Goal: Information Seeking & Learning: Find specific fact

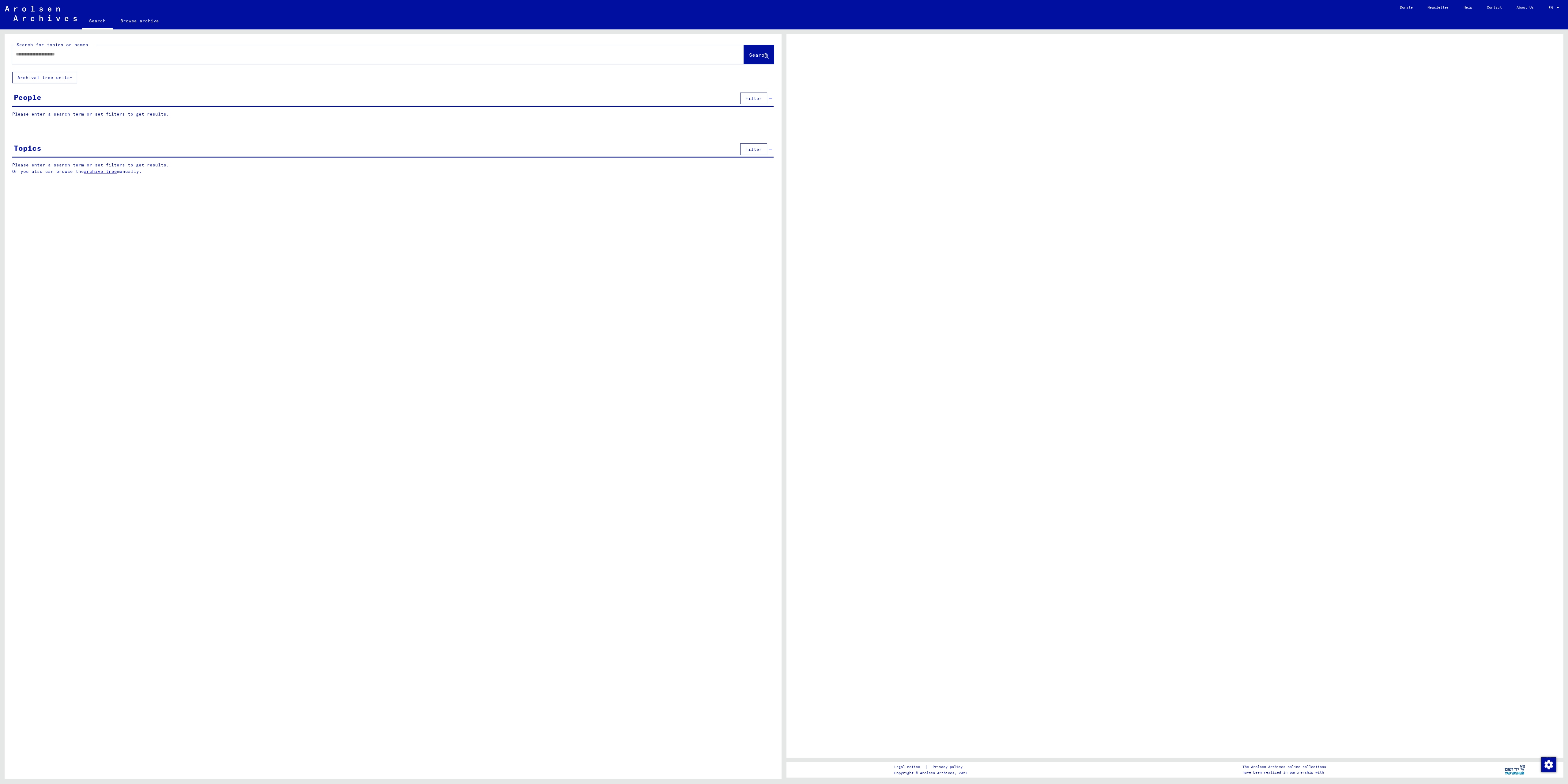
click at [95, 52] on input "text" at bounding box center [372, 54] width 713 height 6
type input "**********"
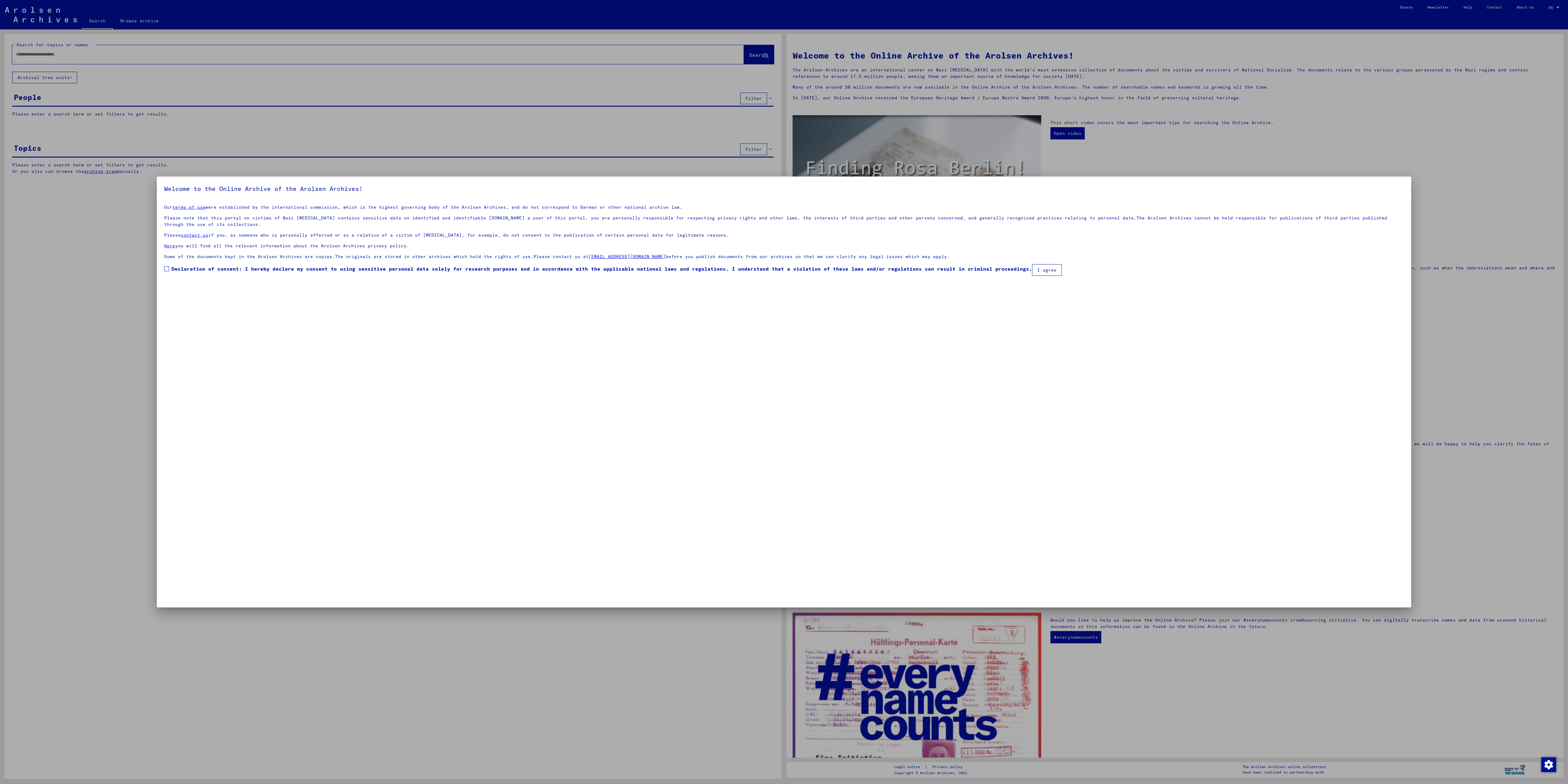
click at [166, 266] on span at bounding box center [167, 269] width 5 height 5
click at [1043, 274] on button "I agree" at bounding box center [1047, 270] width 29 height 12
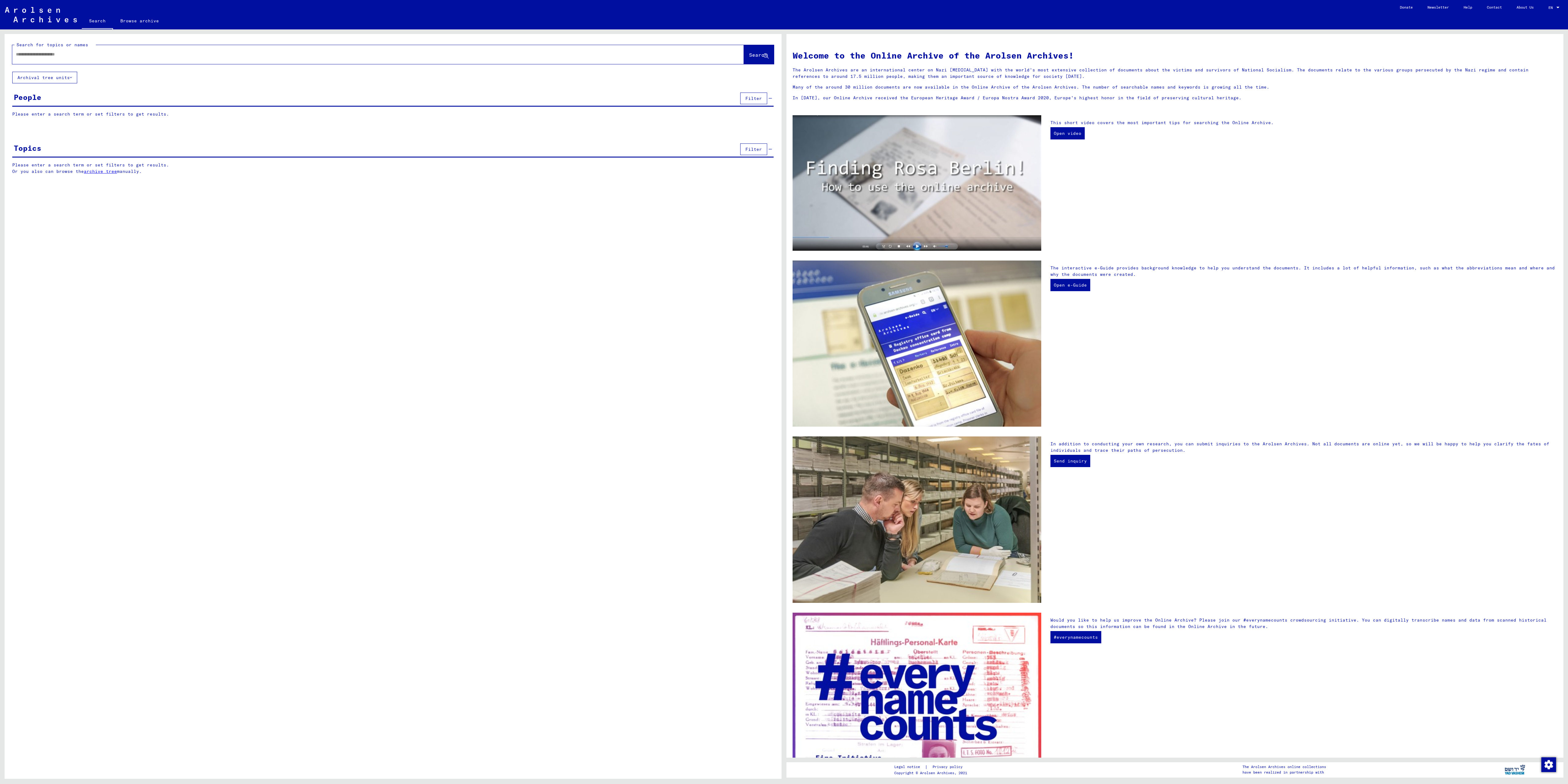
click at [98, 56] on input "text" at bounding box center [371, 54] width 709 height 6
click at [661, 54] on input "text" at bounding box center [371, 54] width 709 height 6
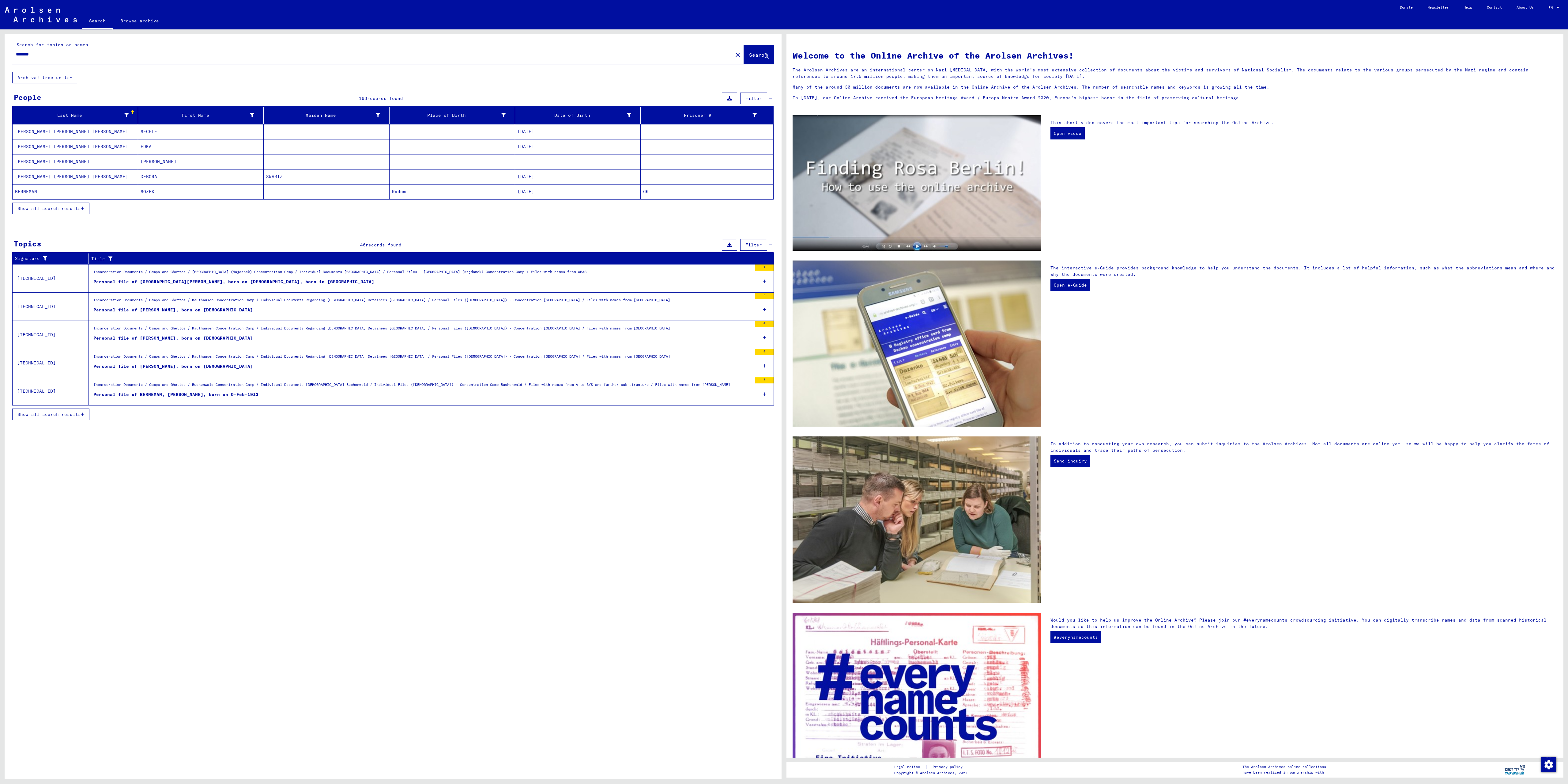
click at [79, 211] on span "Show all search results" at bounding box center [49, 208] width 64 height 6
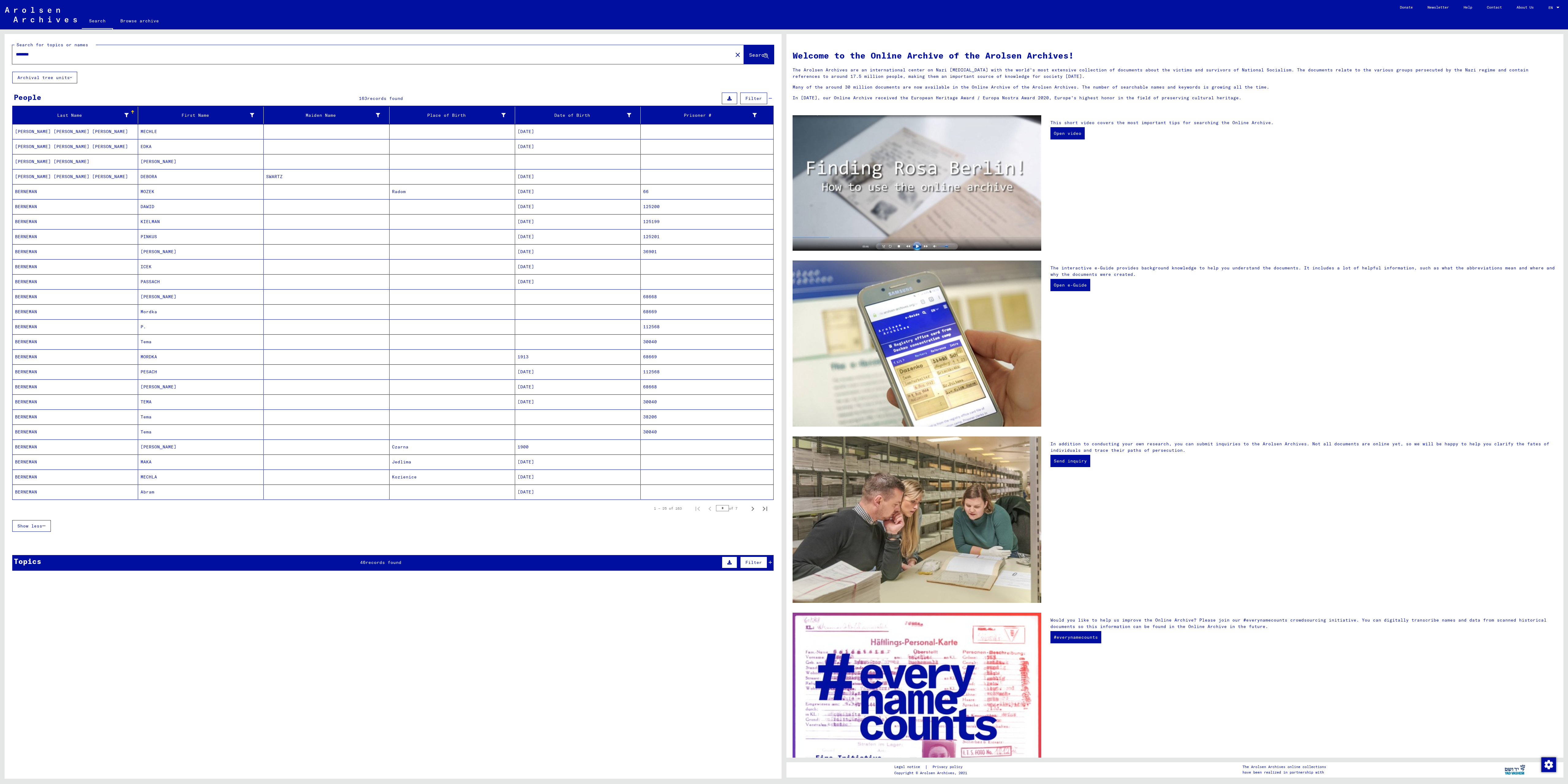
click at [151, 213] on mat-cell "DAWID" at bounding box center [201, 207] width 126 height 14
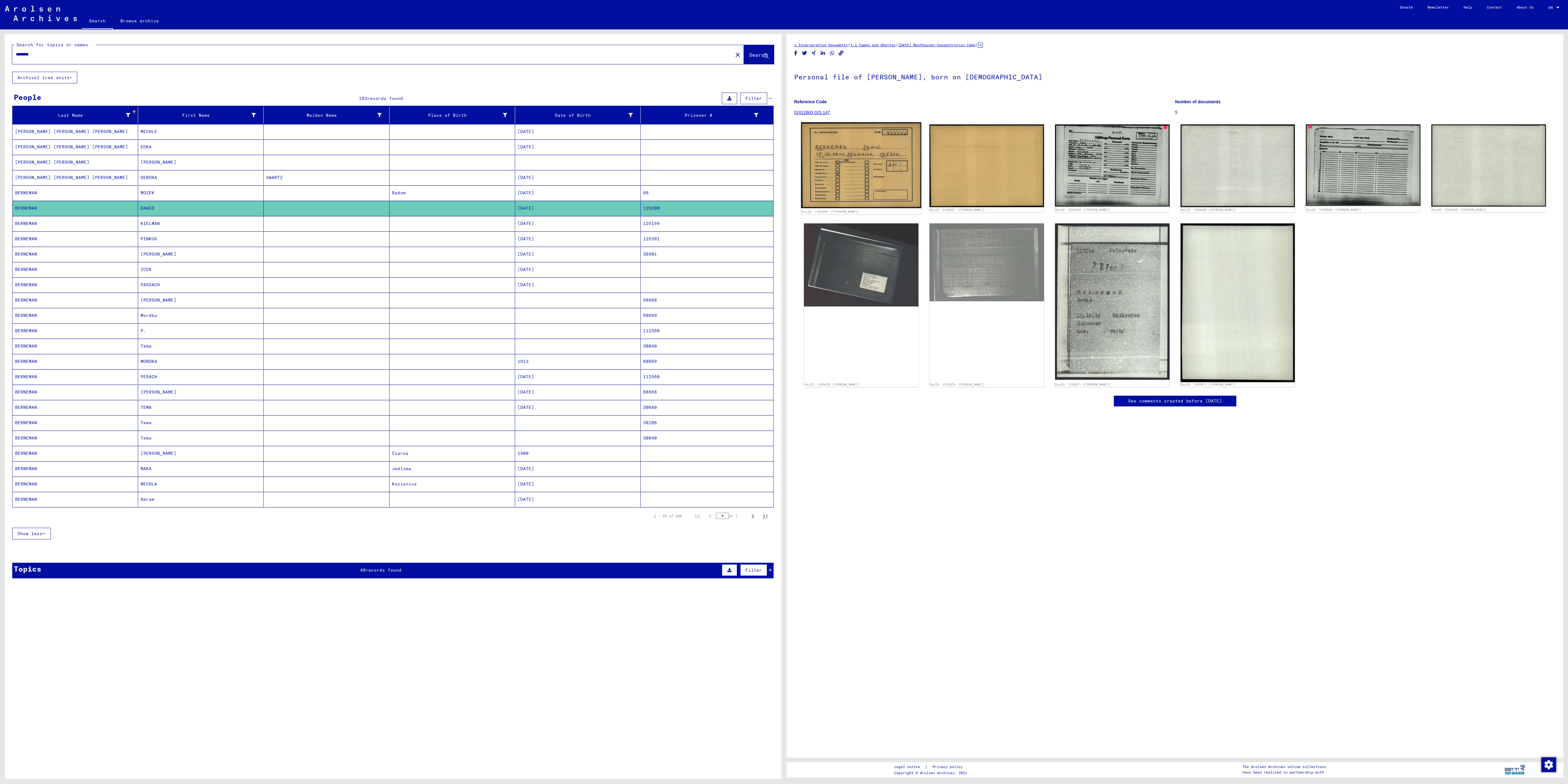
click at [851, 191] on img at bounding box center [861, 165] width 120 height 86
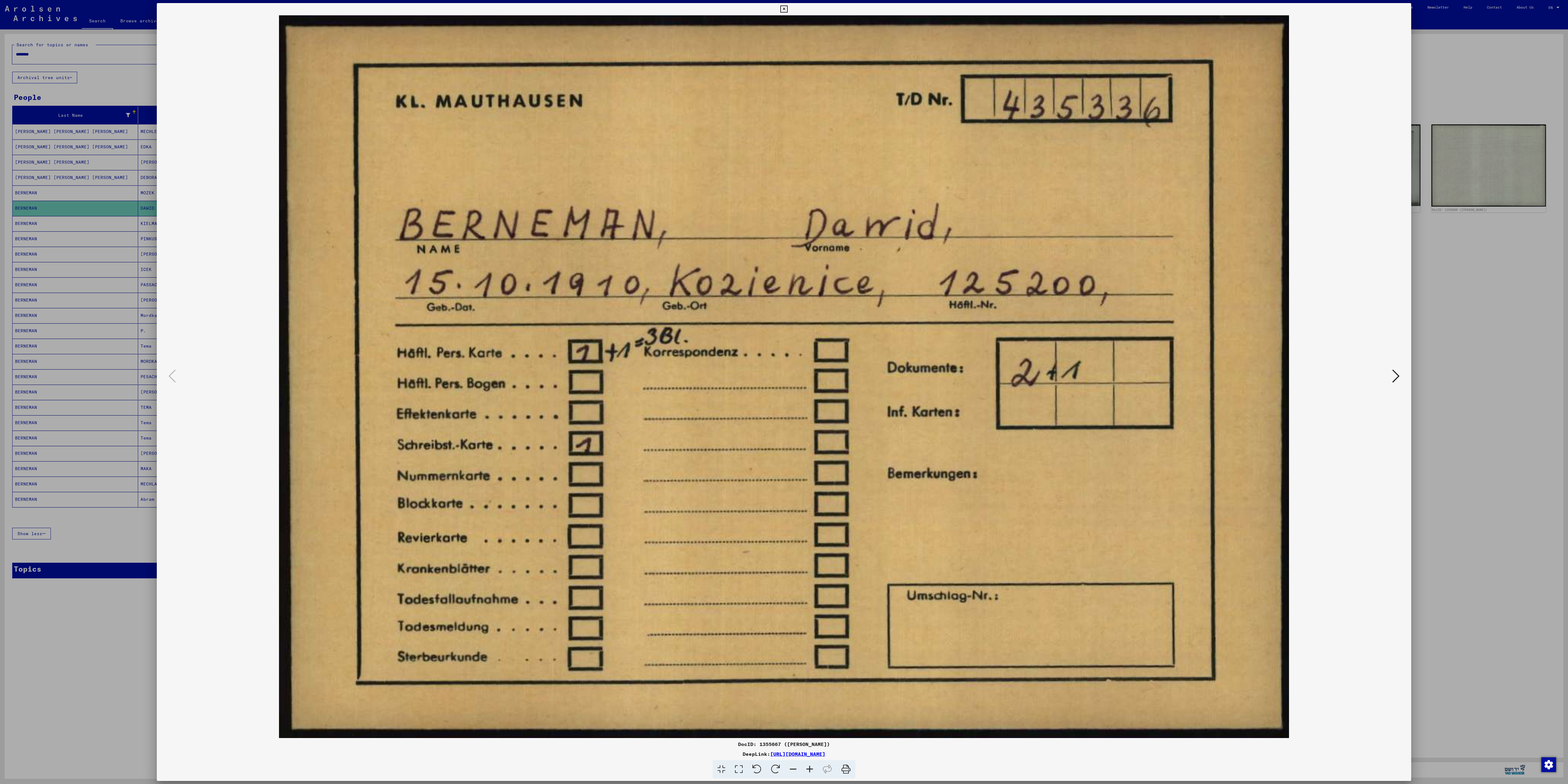
click at [1396, 382] on icon at bounding box center [1396, 376] width 7 height 14
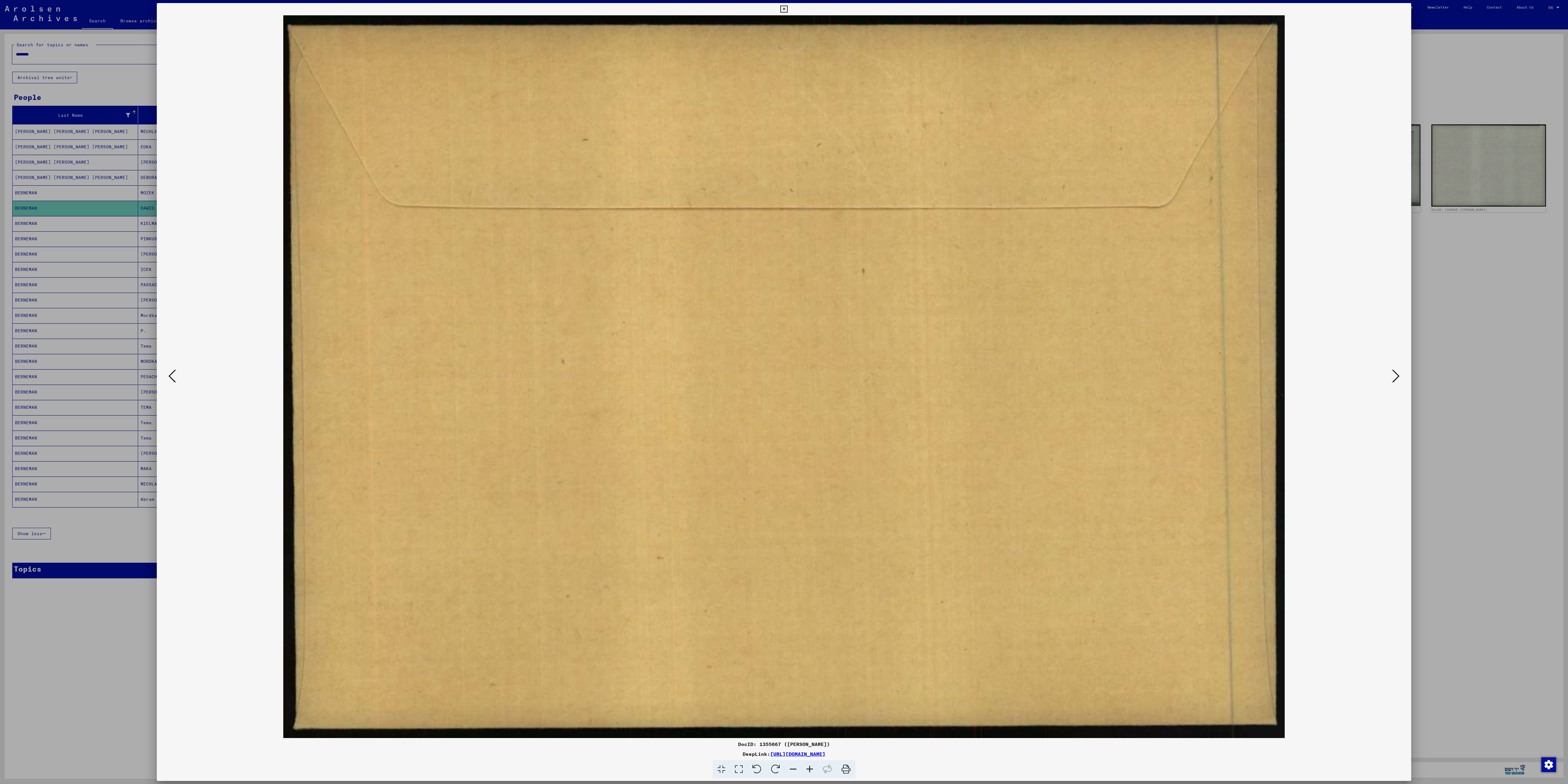
click at [1396, 382] on icon at bounding box center [1396, 376] width 7 height 14
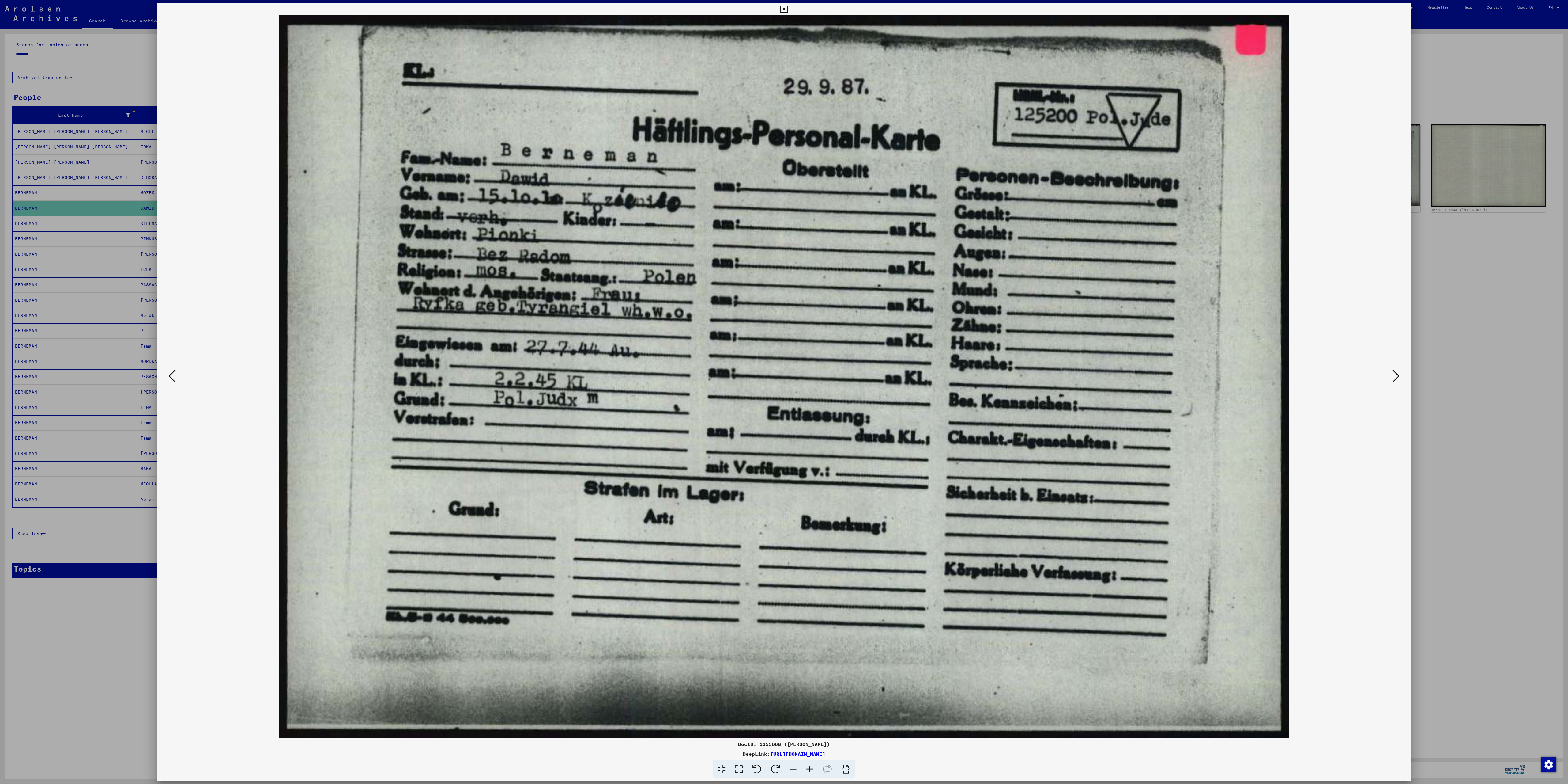
click at [1396, 382] on icon at bounding box center [1396, 376] width 7 height 14
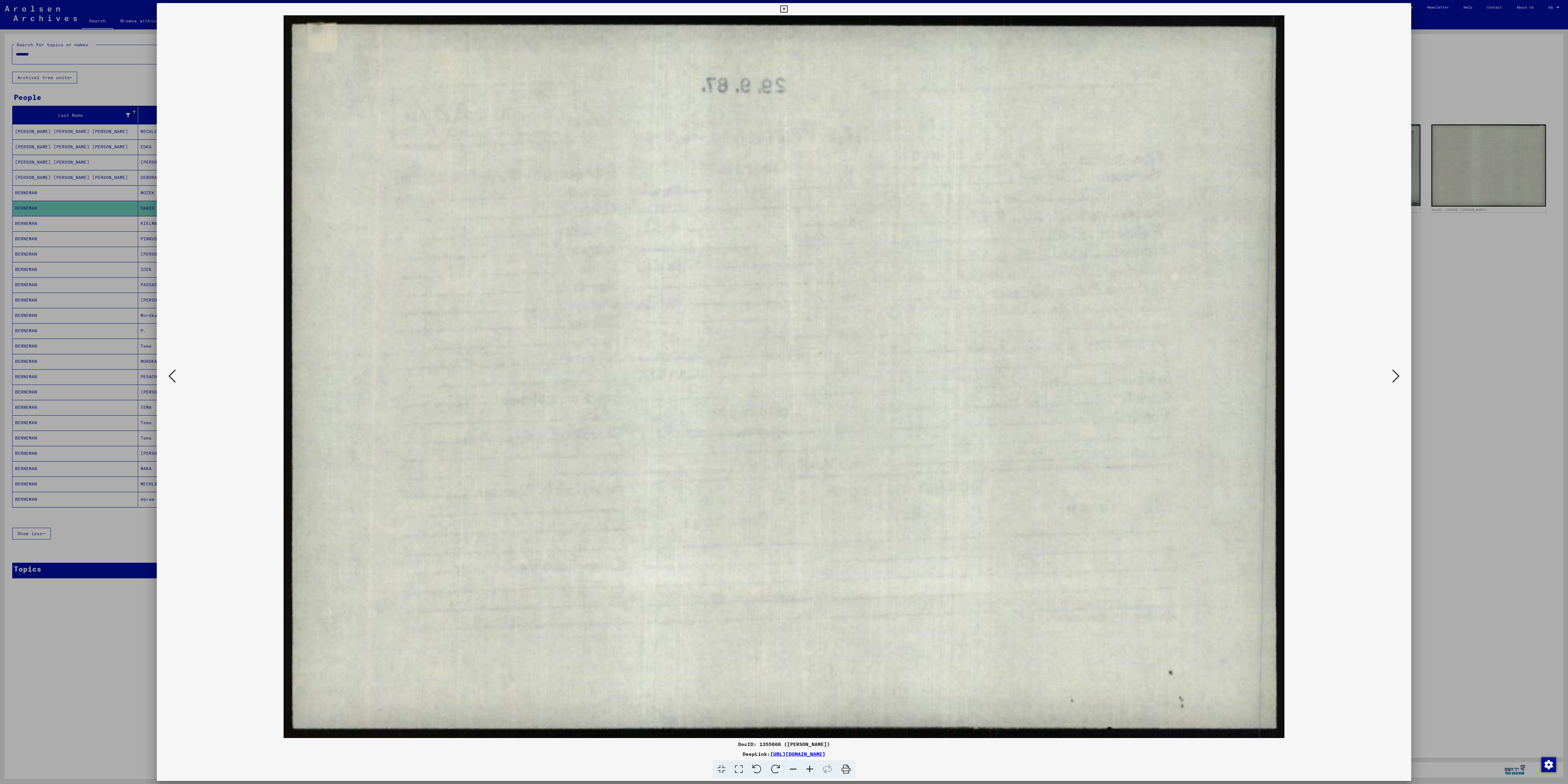
click at [1509, 277] on div at bounding box center [784, 392] width 1568 height 784
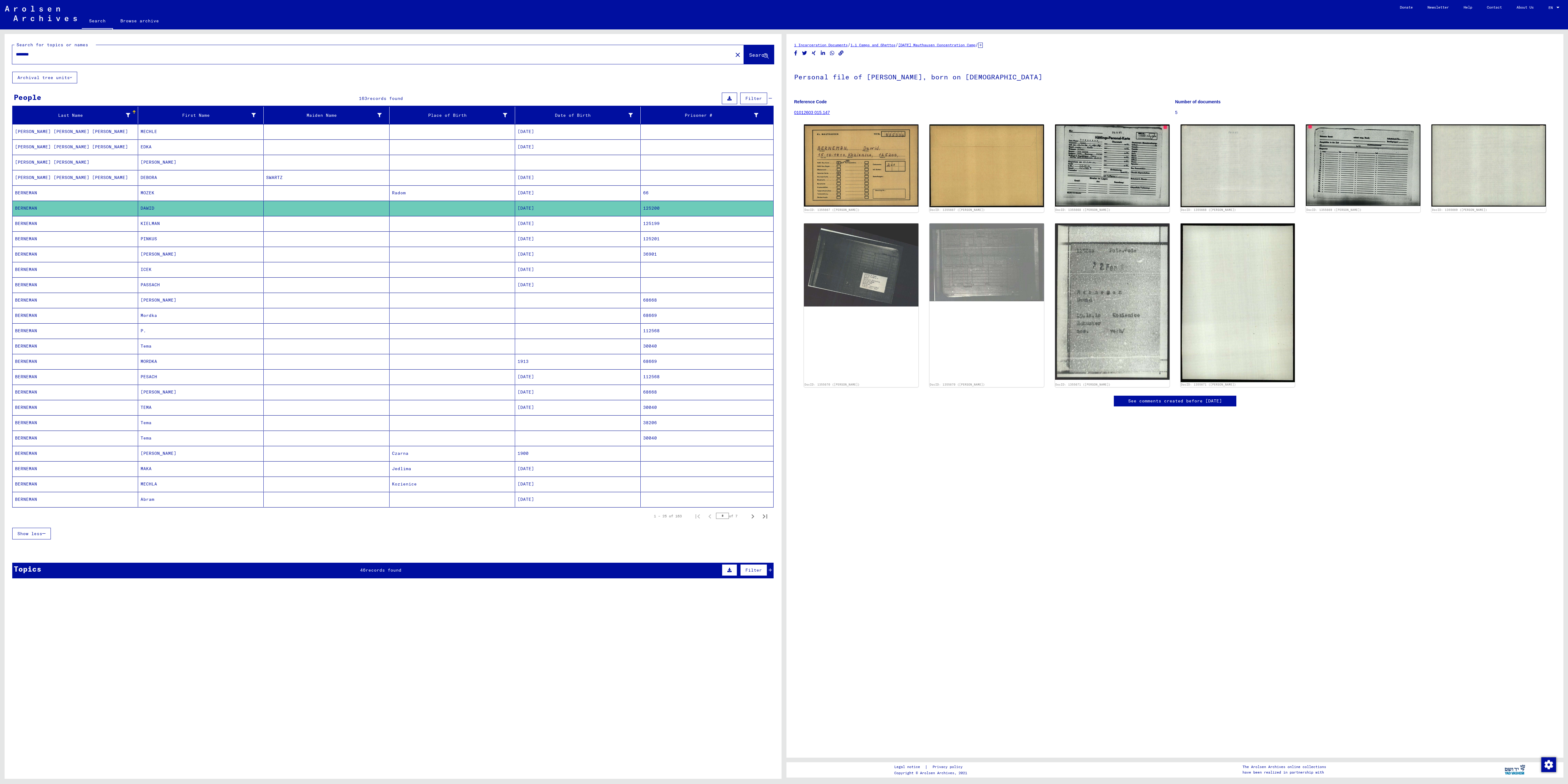
click at [536, 229] on mat-cell "[DATE]" at bounding box center [578, 223] width 126 height 15
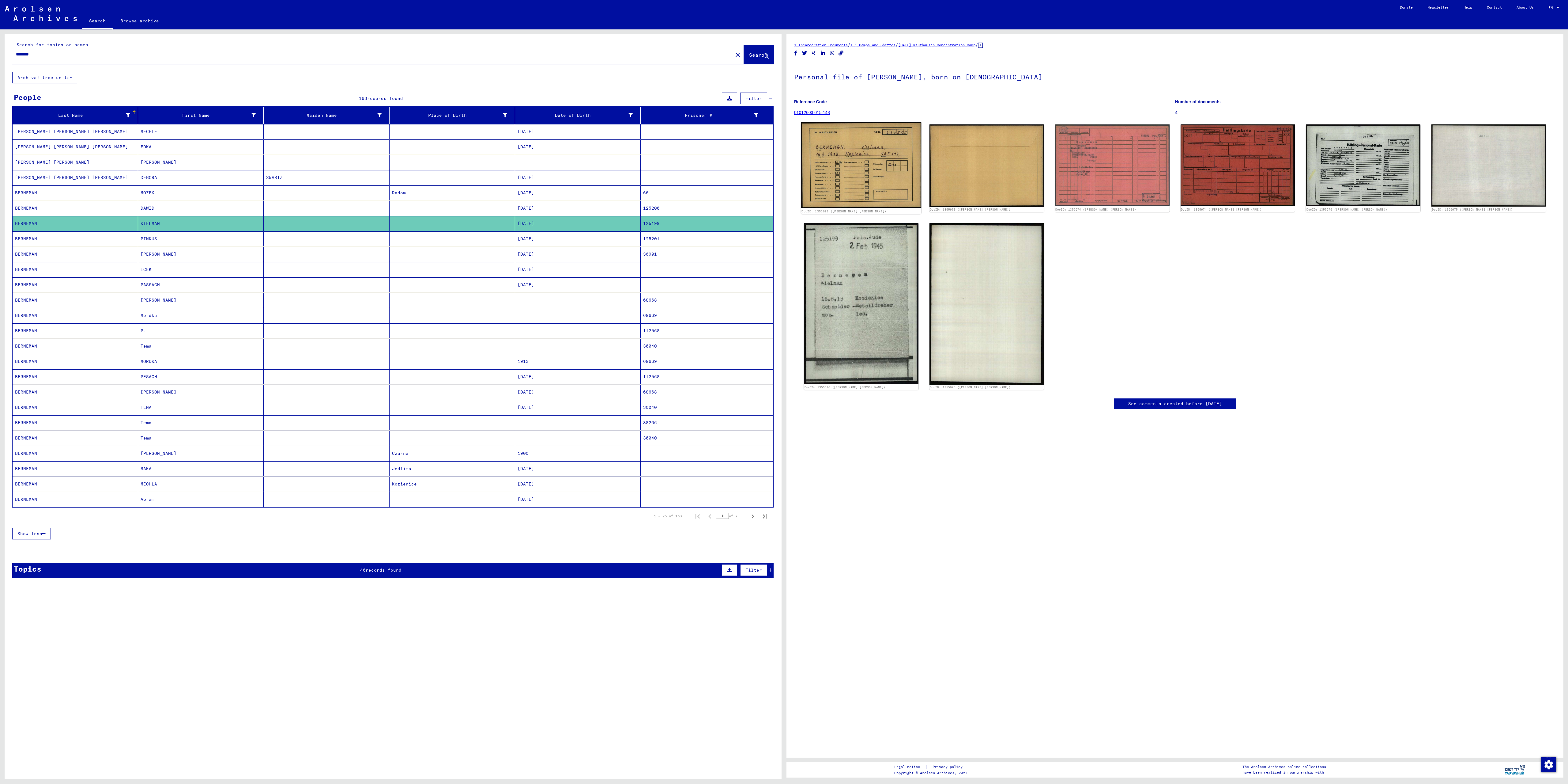
click at [864, 171] on img at bounding box center [861, 164] width 120 height 85
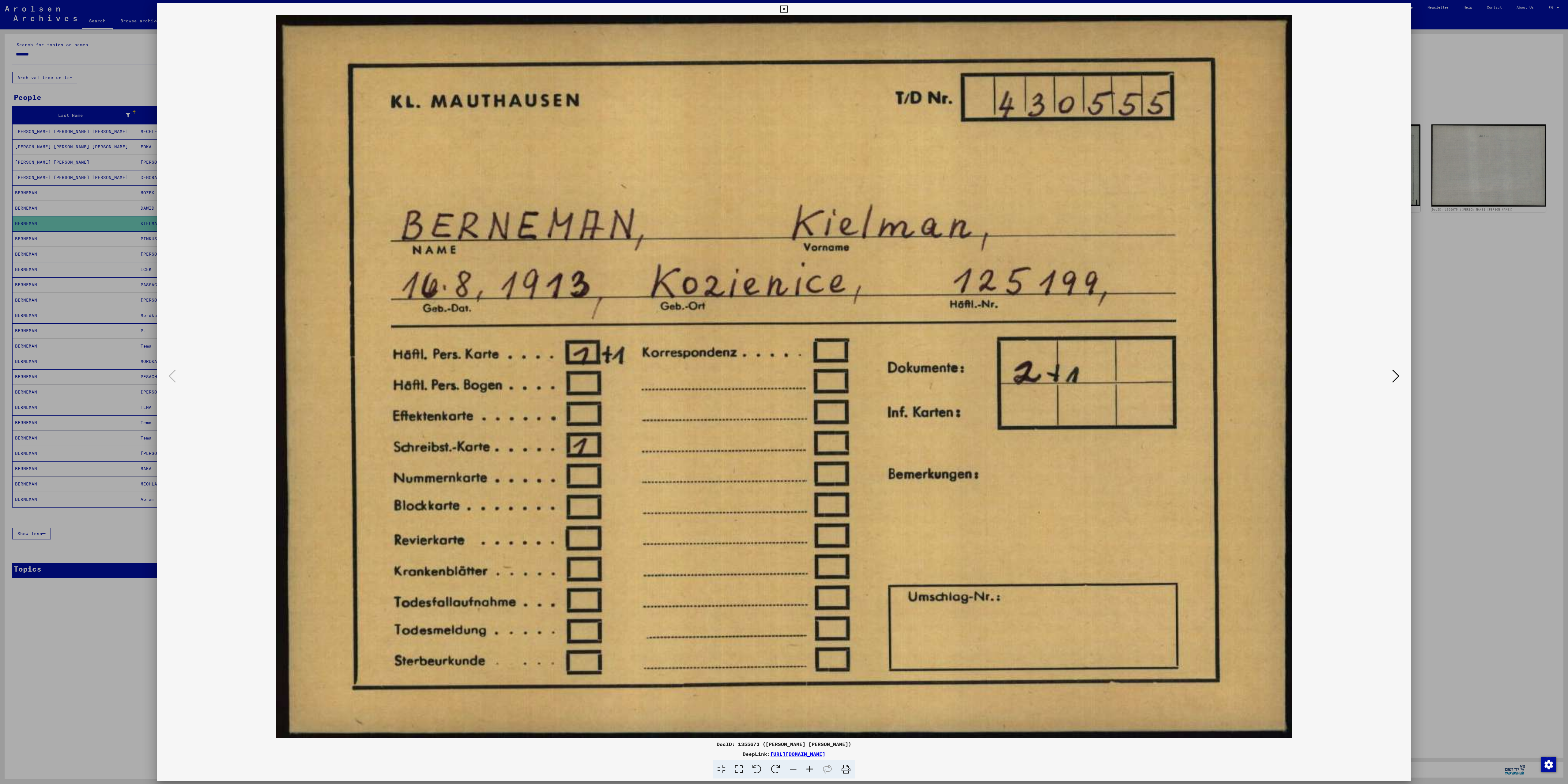
click at [1404, 372] on div at bounding box center [784, 376] width 1255 height 723
click at [1476, 349] on div at bounding box center [784, 392] width 1568 height 784
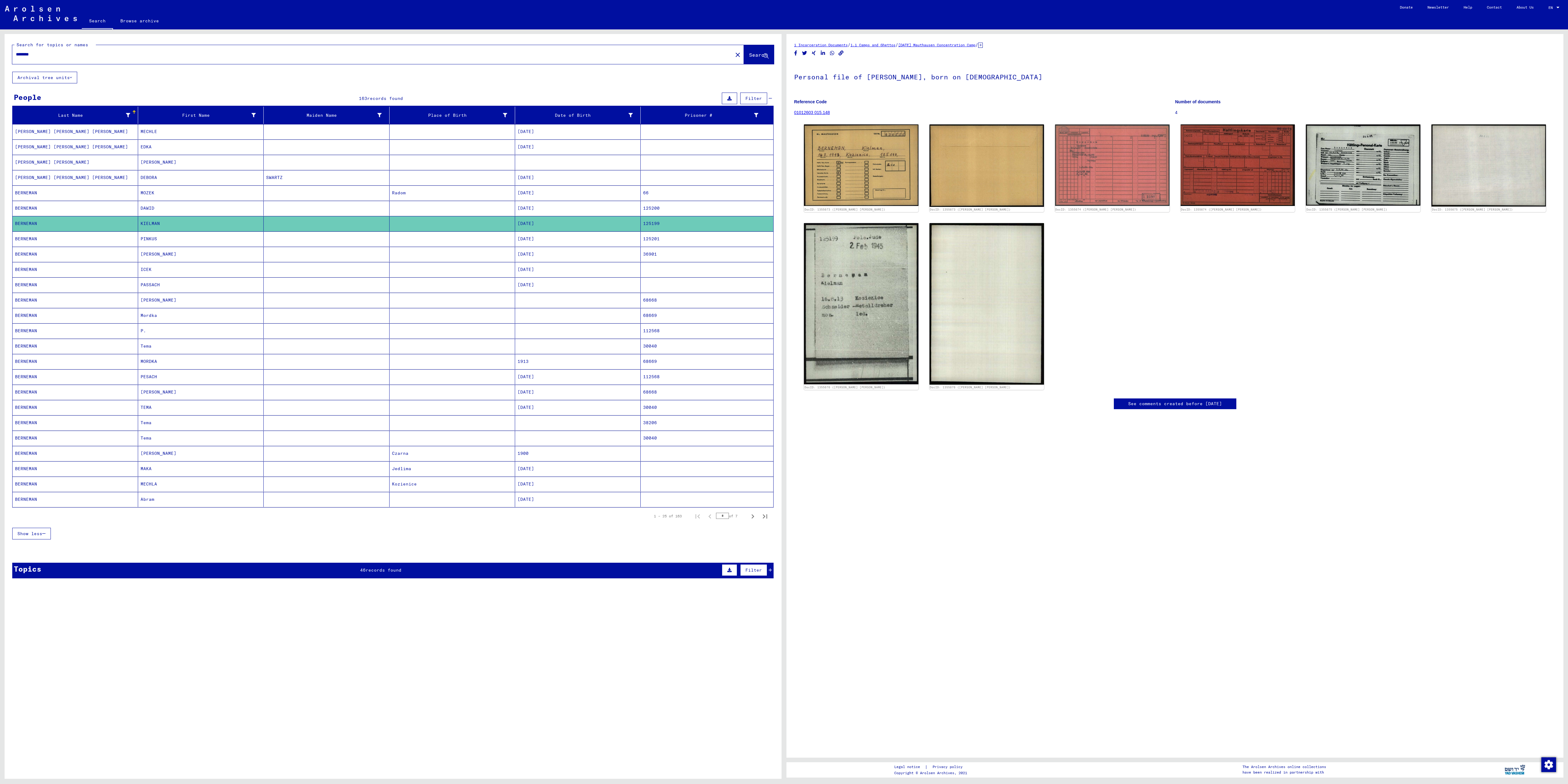
click at [46, 58] on div "********" at bounding box center [370, 54] width 717 height 14
click at [52, 52] on input "********" at bounding box center [372, 54] width 713 height 6
type input "**********"
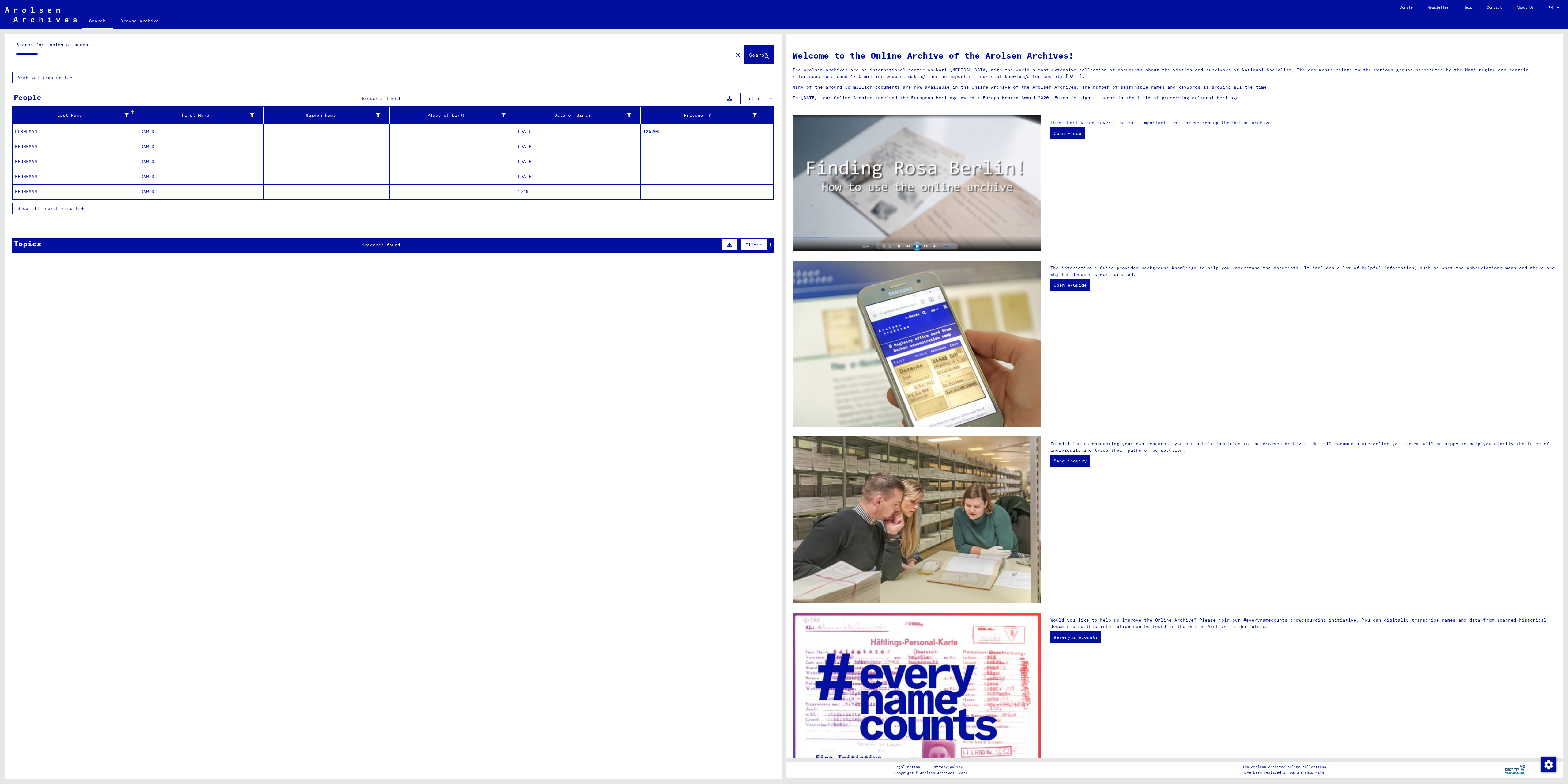
click at [184, 150] on mat-cell "DAWID" at bounding box center [201, 146] width 126 height 14
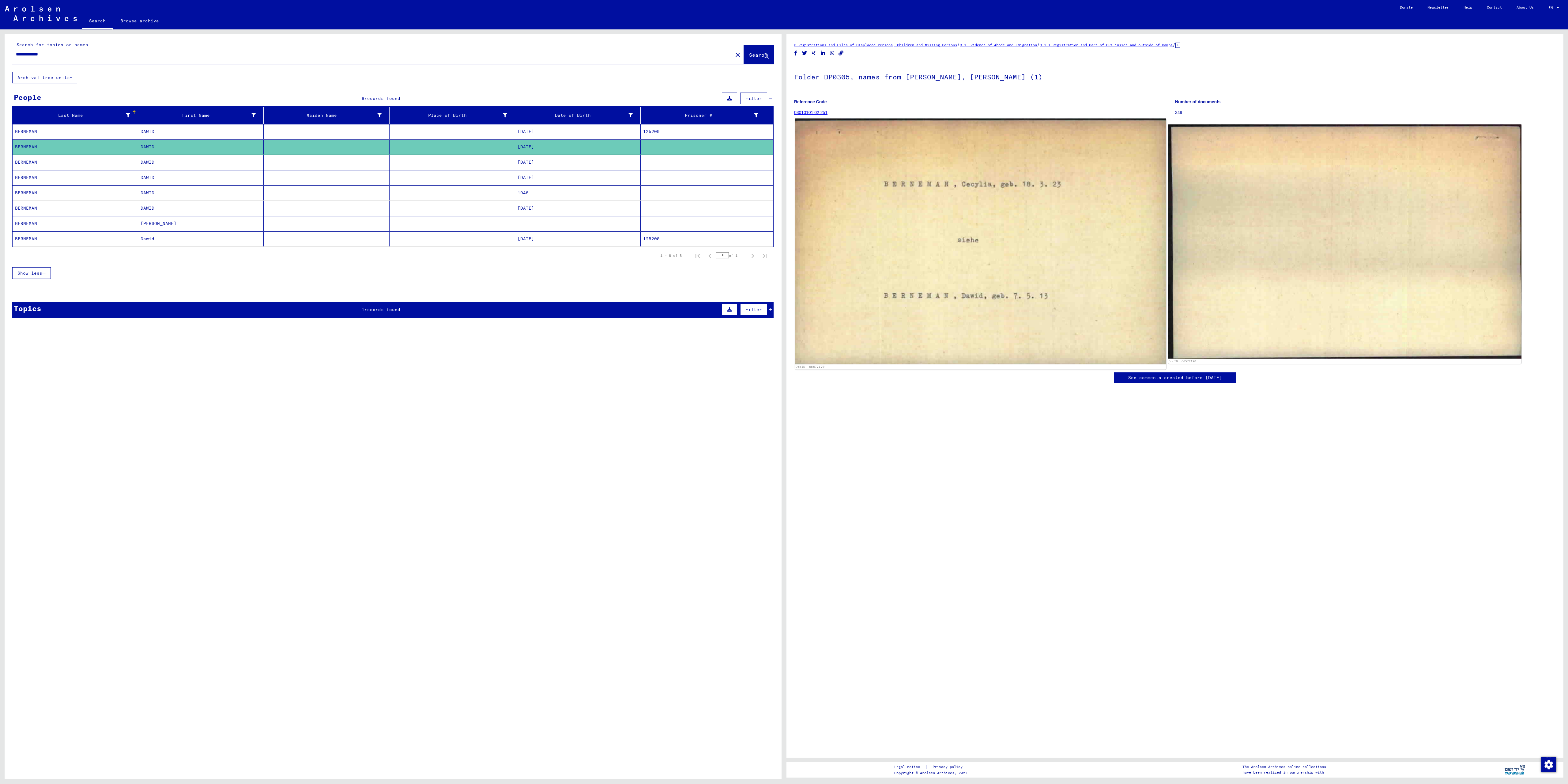
click at [983, 268] on img at bounding box center [980, 242] width 371 height 246
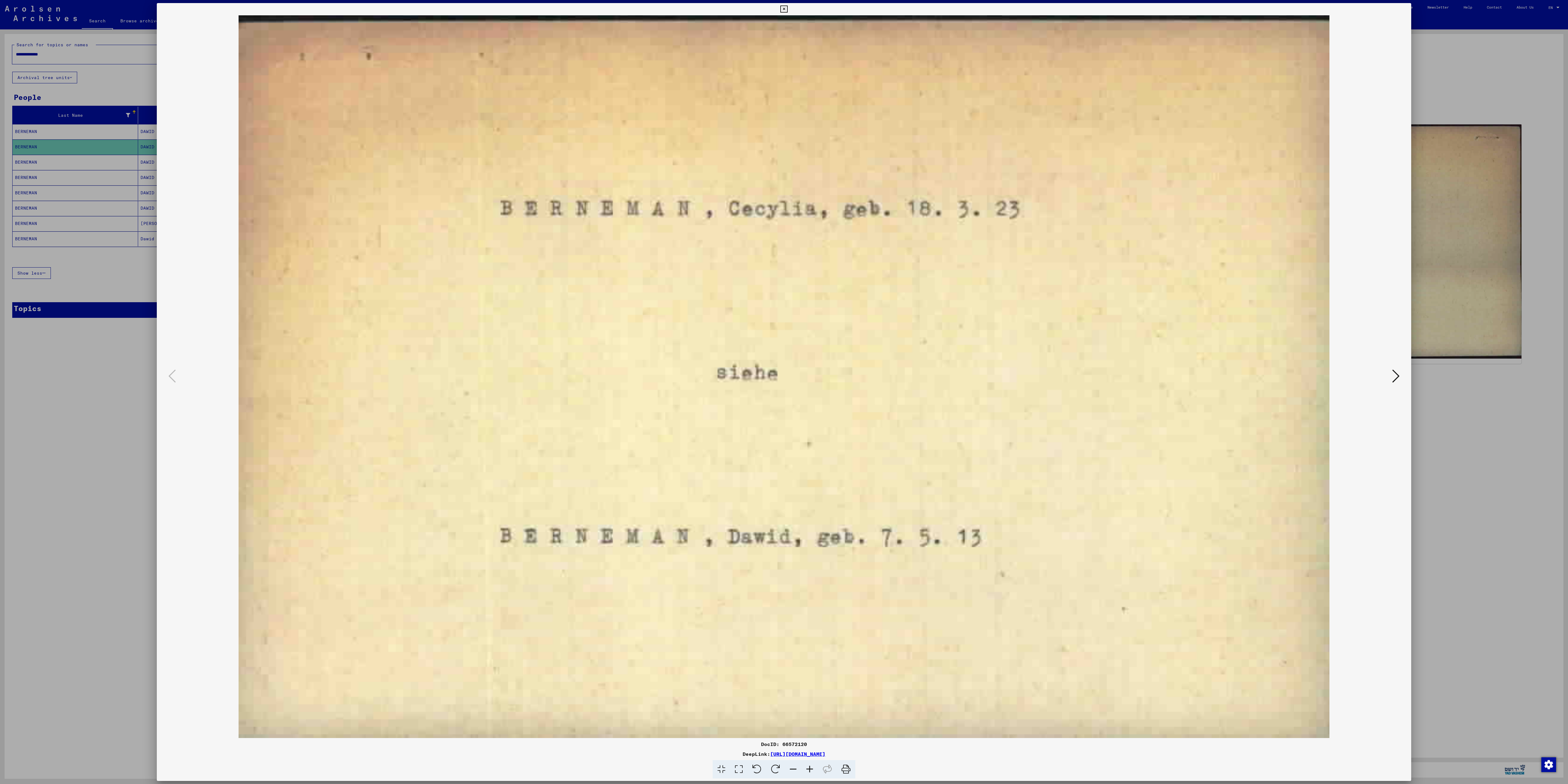
click at [1396, 375] on icon at bounding box center [1396, 376] width 7 height 14
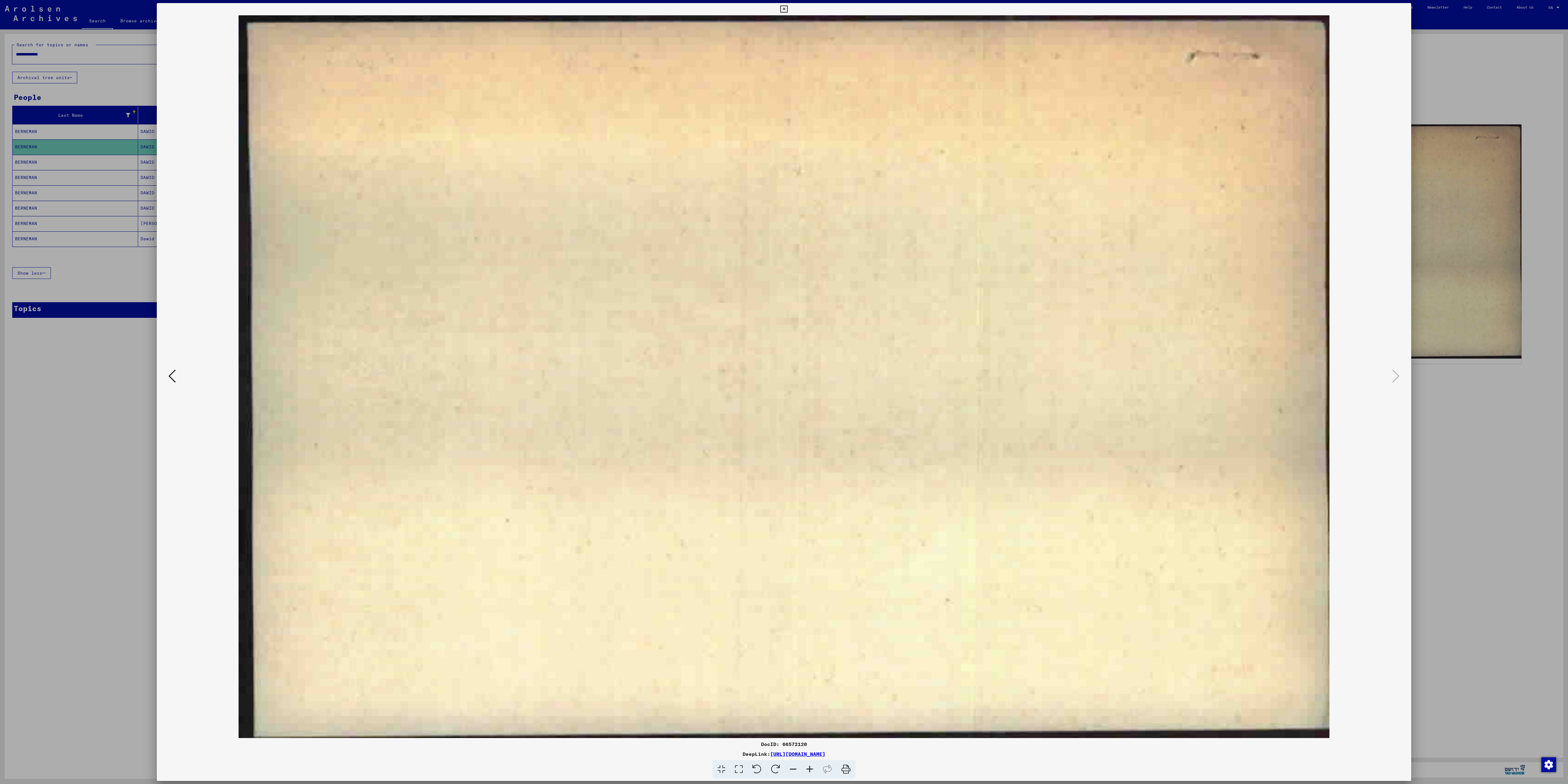
click at [1460, 85] on div at bounding box center [784, 392] width 1568 height 784
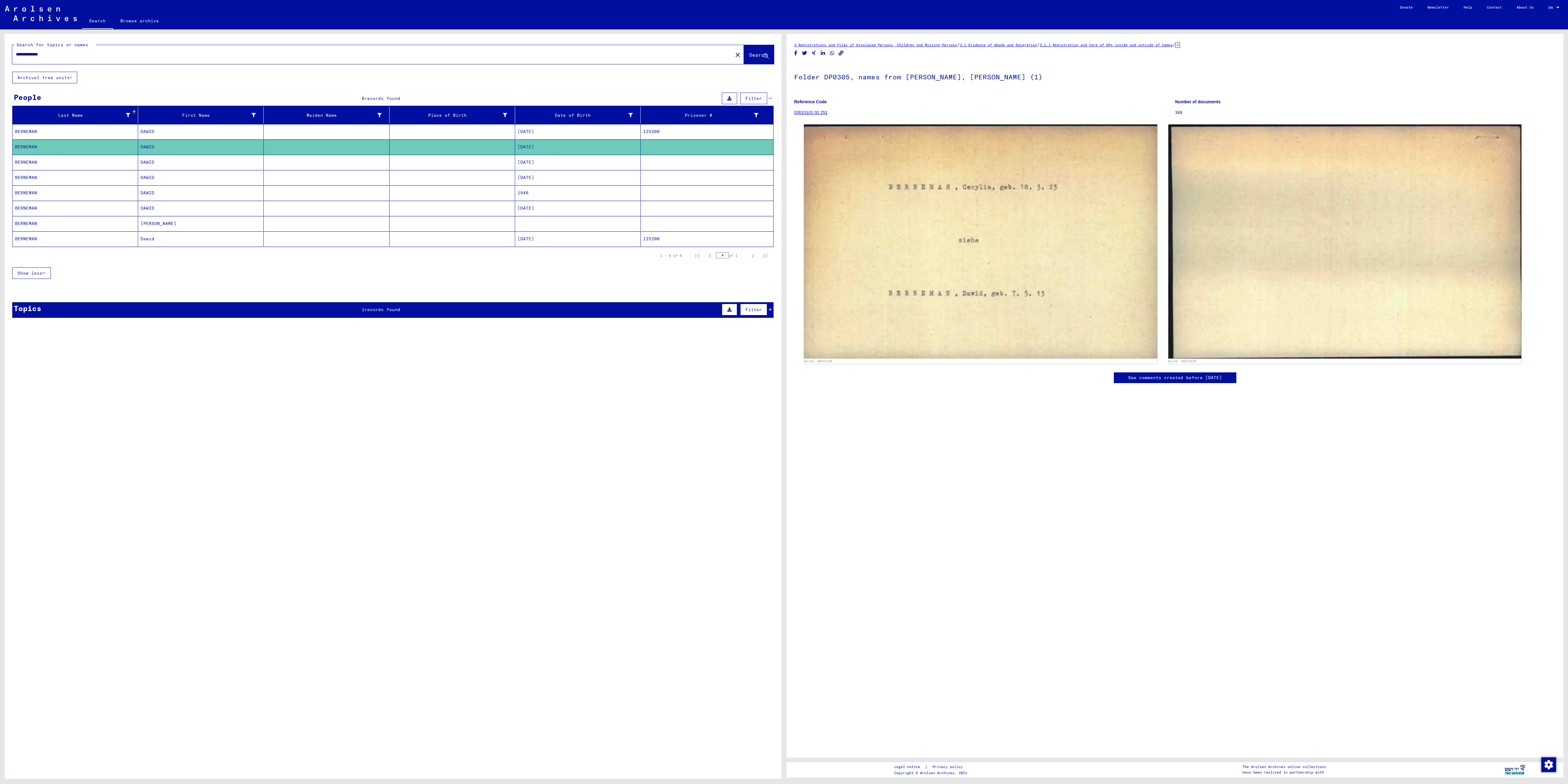
click at [229, 165] on mat-cell "DAWID" at bounding box center [201, 162] width 126 height 15
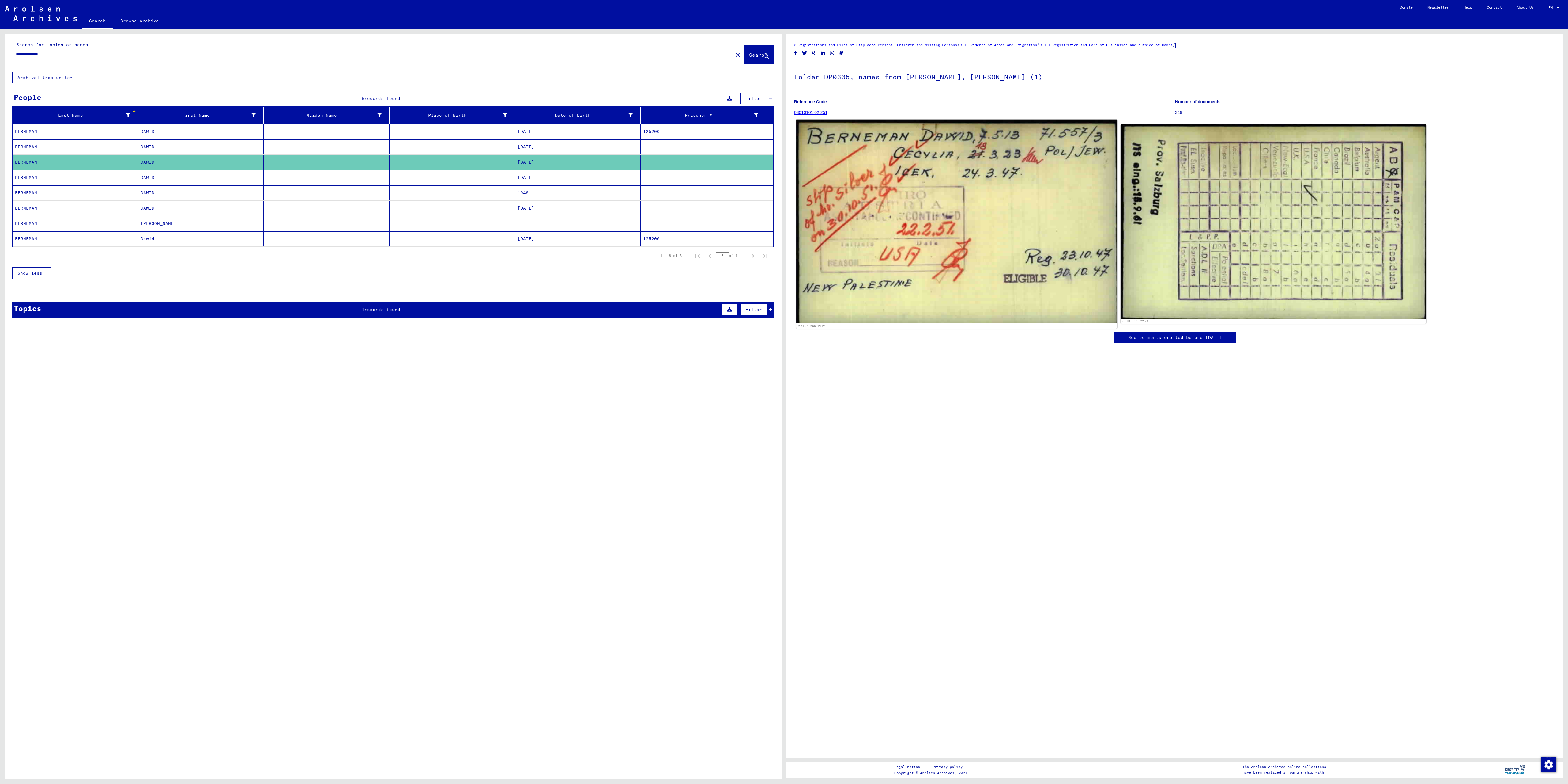
click at [941, 218] on img at bounding box center [957, 222] width 321 height 204
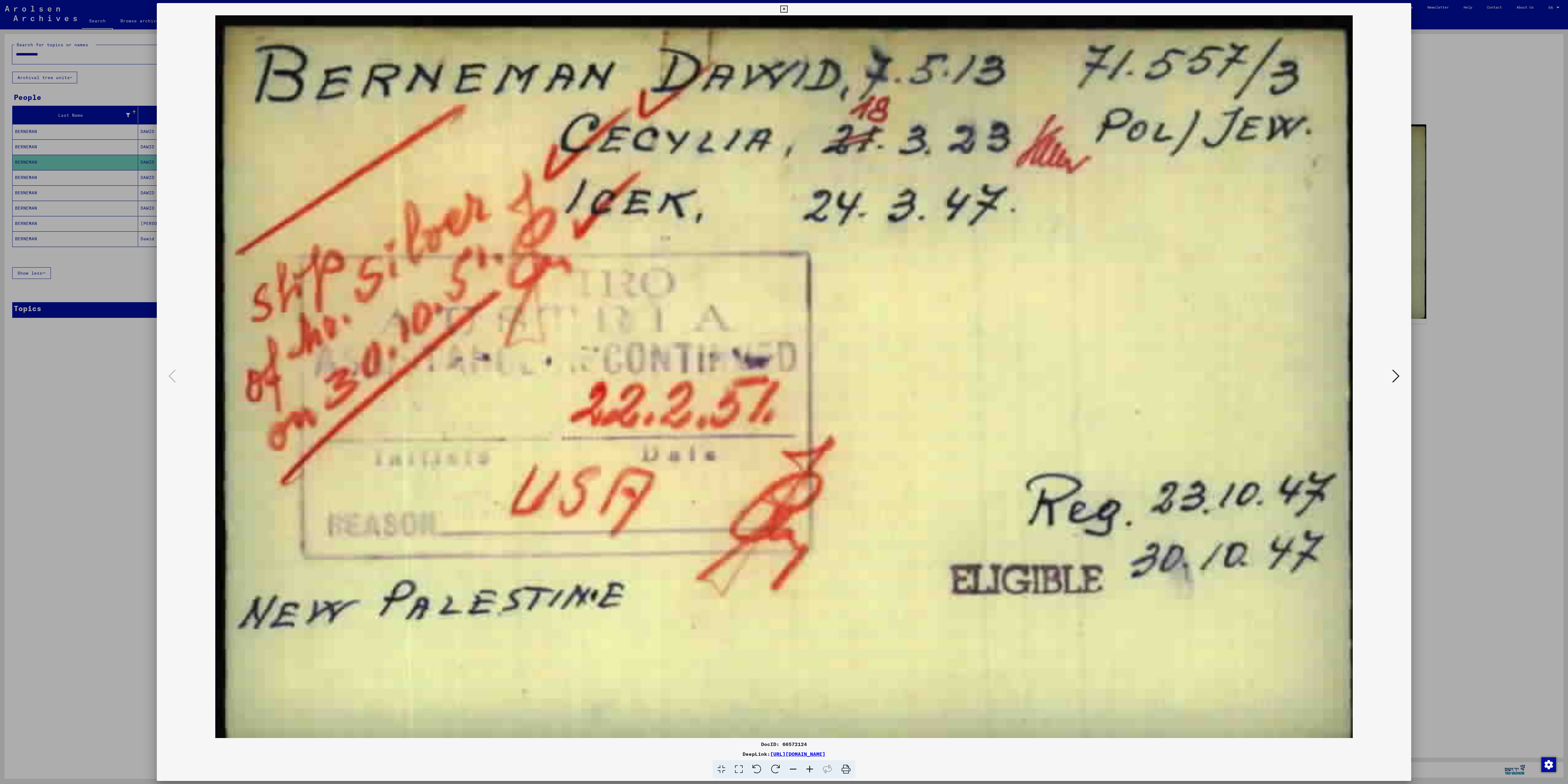
click at [1425, 216] on div at bounding box center [784, 392] width 1568 height 784
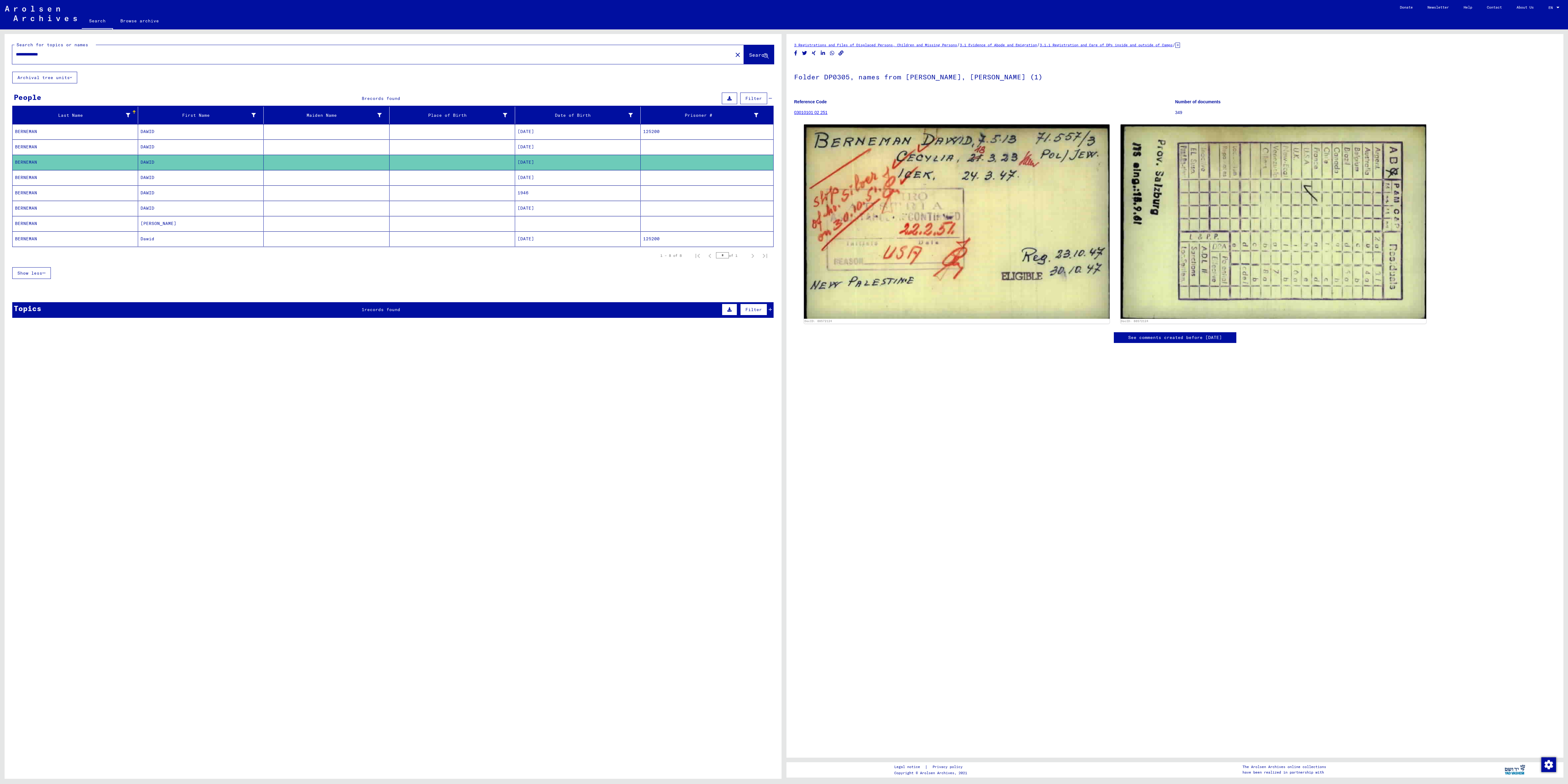
click at [584, 185] on mat-cell "[DATE]" at bounding box center [578, 177] width 126 height 15
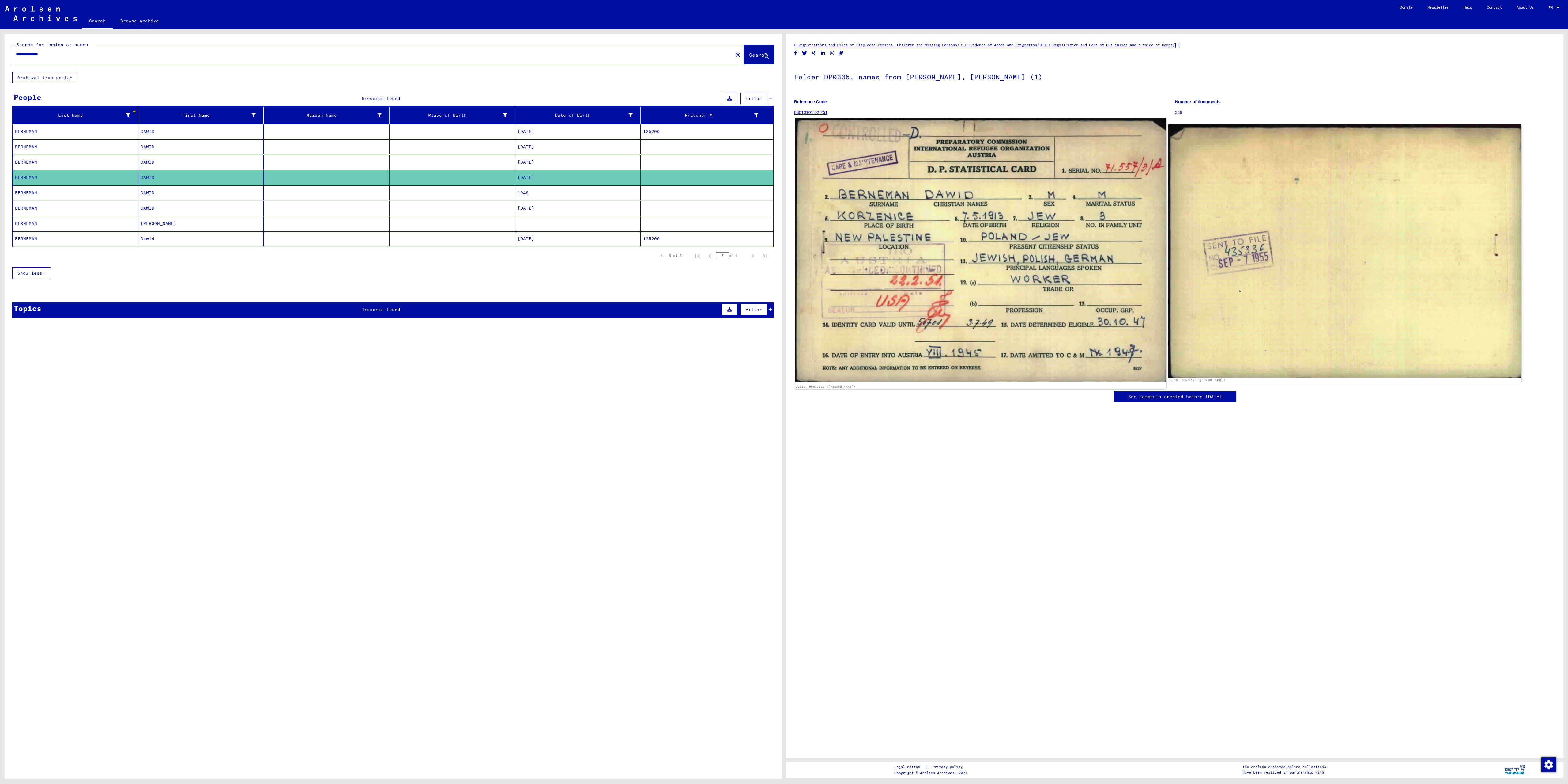
click at [1020, 258] on img at bounding box center [980, 250] width 371 height 263
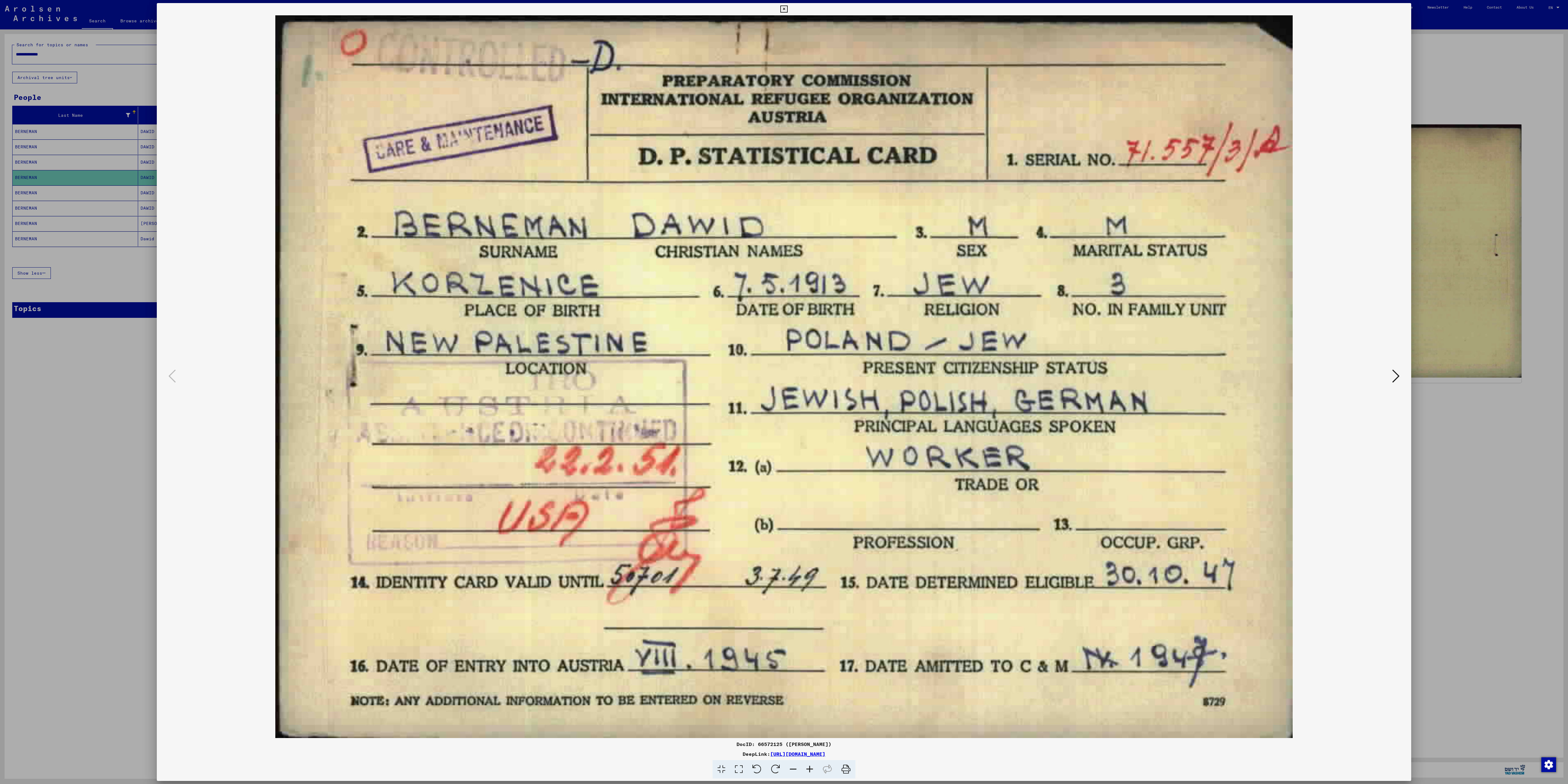
click at [1490, 87] on div at bounding box center [784, 392] width 1568 height 784
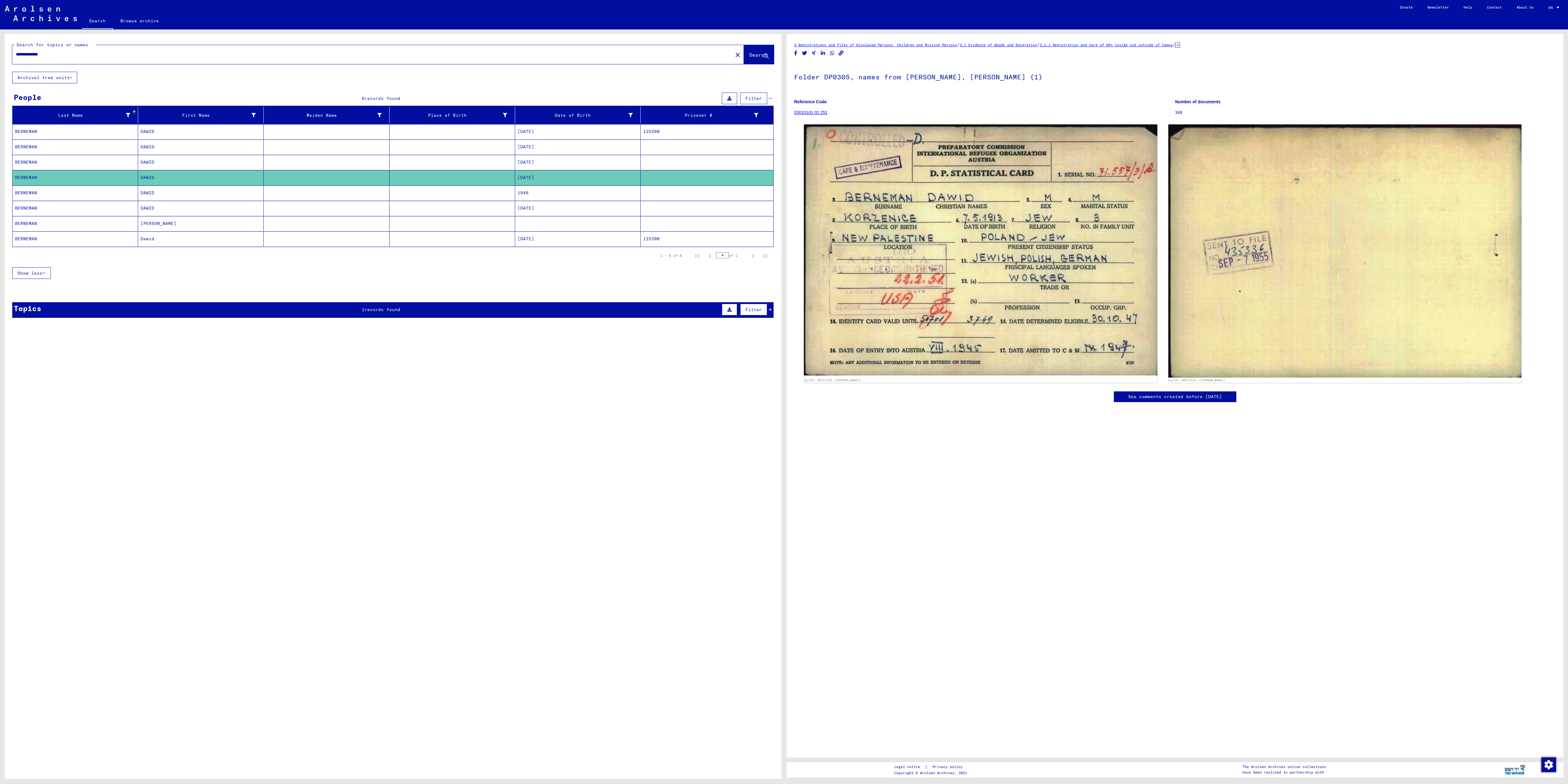
click at [226, 216] on mat-cell "DAWID" at bounding box center [201, 208] width 126 height 15
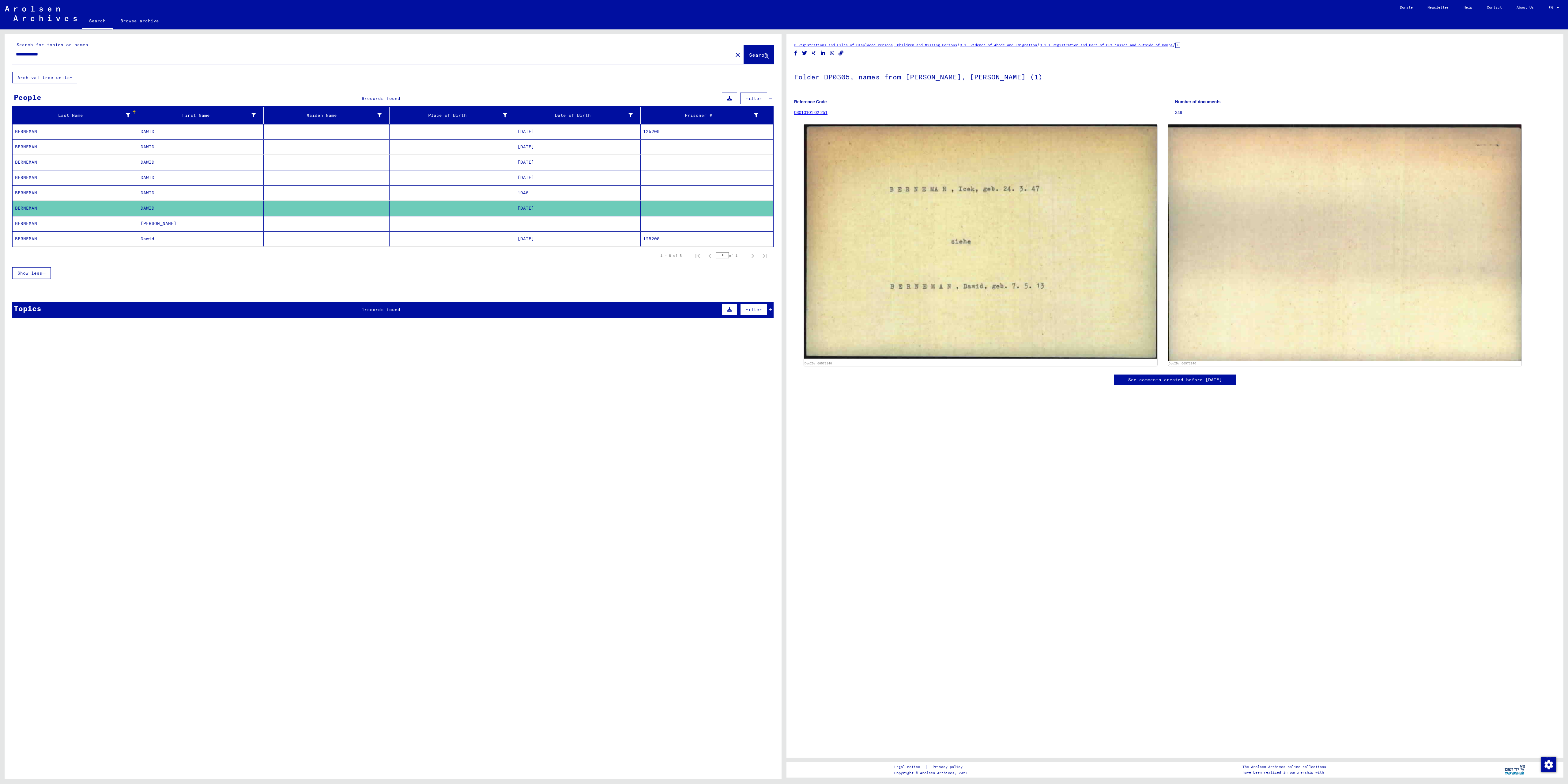
click at [218, 229] on mat-cell "[PERSON_NAME]" at bounding box center [201, 223] width 126 height 15
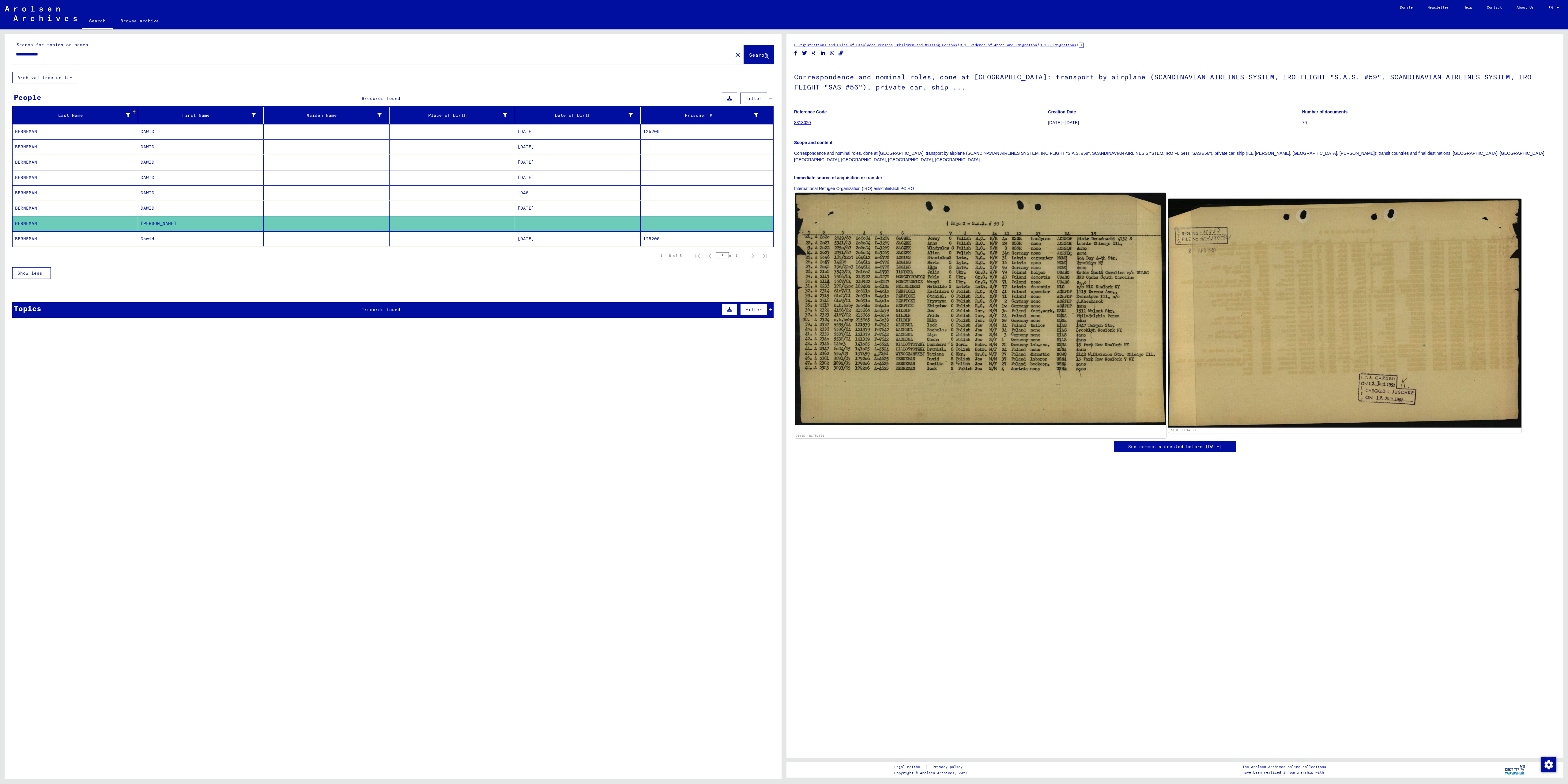
click at [943, 319] on img at bounding box center [980, 309] width 371 height 232
